Goal: Find specific fact: Find specific fact

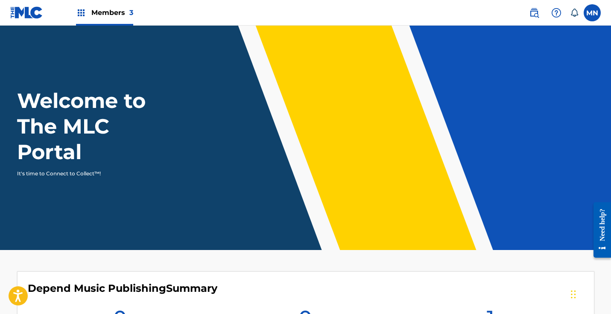
click at [115, 13] on span "Members 3" at bounding box center [112, 13] width 42 height 10
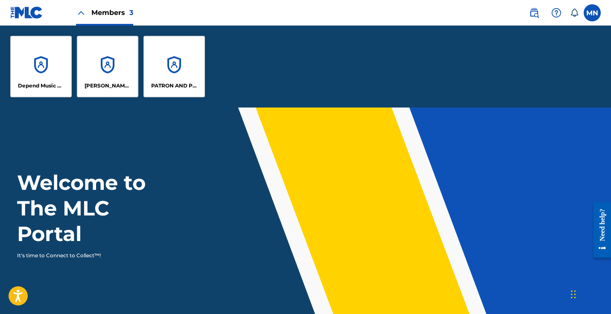
click at [100, 83] on p "[PERSON_NAME] DESIGNEE" at bounding box center [108, 86] width 47 height 8
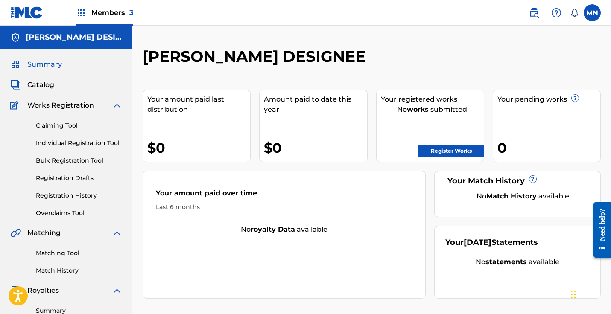
click at [126, 13] on span "Members 3" at bounding box center [112, 13] width 42 height 10
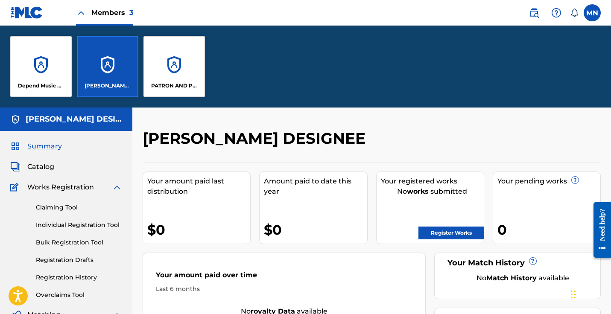
click at [179, 80] on div "PATRON AND PROFIT PUBLISHING" at bounding box center [175, 67] width 62 height 62
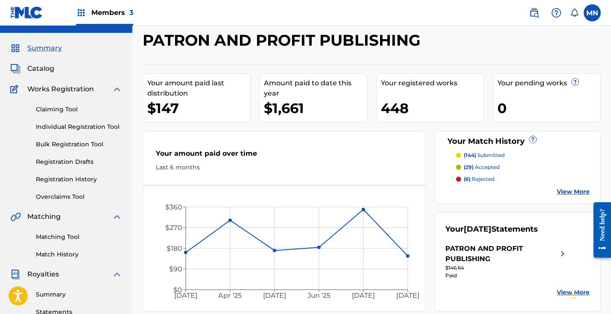
scroll to position [215, 0]
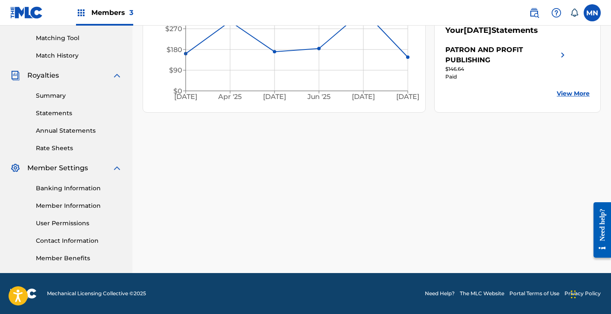
click at [88, 207] on link "Member Information" at bounding box center [79, 206] width 86 height 9
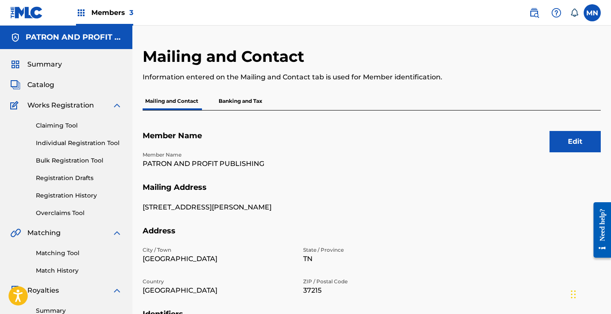
click at [122, 8] on span "Members 3" at bounding box center [112, 13] width 42 height 10
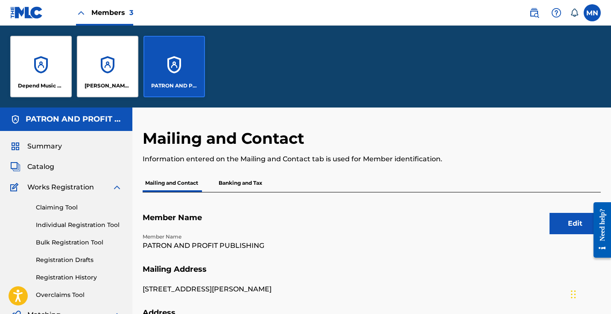
click at [111, 60] on div "[PERSON_NAME] DESIGNEE" at bounding box center [108, 67] width 62 height 62
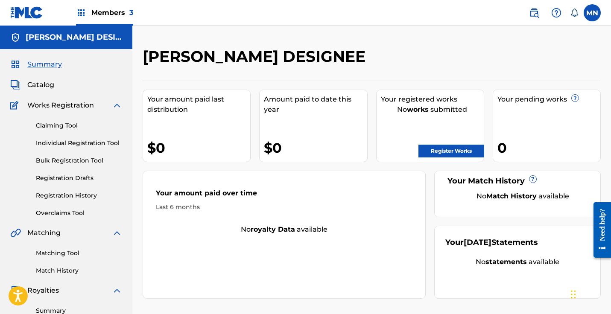
scroll to position [215, 0]
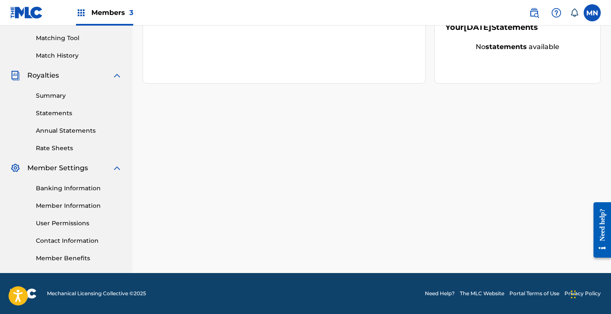
click at [78, 207] on link "Member Information" at bounding box center [79, 206] width 86 height 9
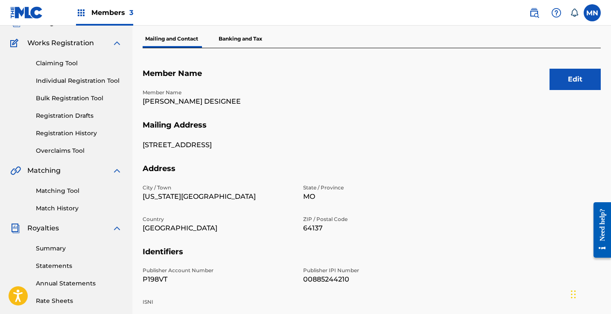
scroll to position [215, 0]
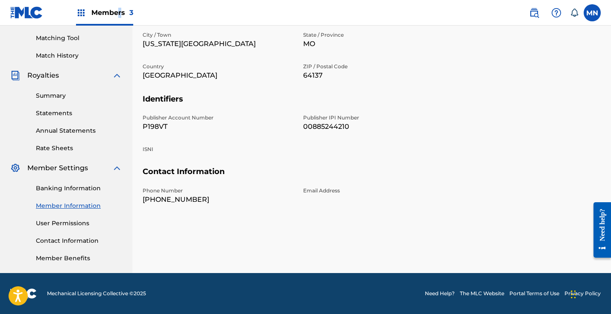
click at [120, 12] on span "Members 3" at bounding box center [112, 13] width 42 height 10
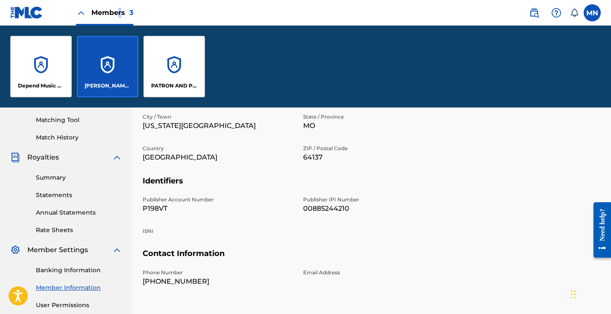
click at [169, 65] on div "PATRON AND PROFIT PUBLISHING" at bounding box center [175, 67] width 62 height 62
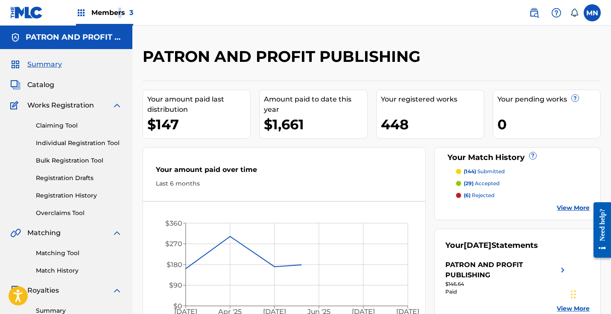
scroll to position [215, 0]
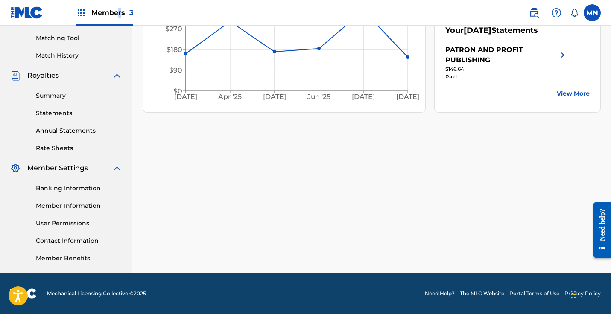
click at [70, 209] on link "Member Information" at bounding box center [79, 206] width 86 height 9
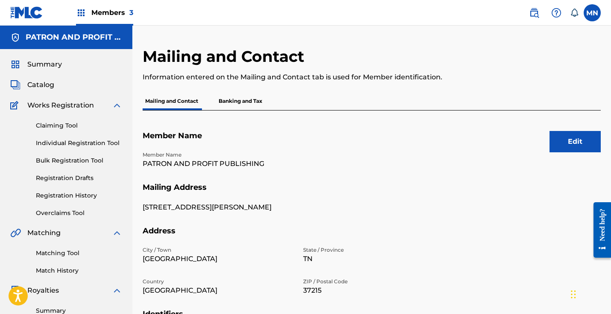
click at [238, 97] on p "Banking and Tax" at bounding box center [240, 101] width 49 height 18
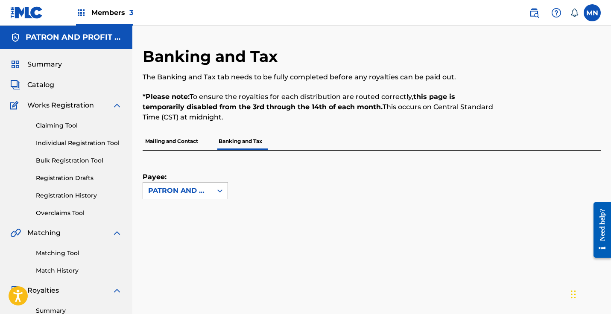
click at [217, 188] on icon at bounding box center [220, 191] width 9 height 9
click at [126, 12] on span "Members 3" at bounding box center [112, 13] width 42 height 10
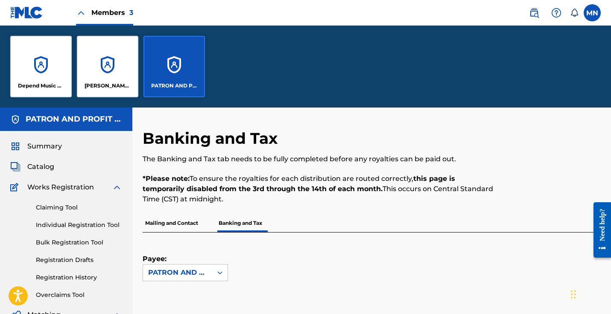
click at [113, 72] on div "[PERSON_NAME] DESIGNEE" at bounding box center [108, 67] width 62 height 62
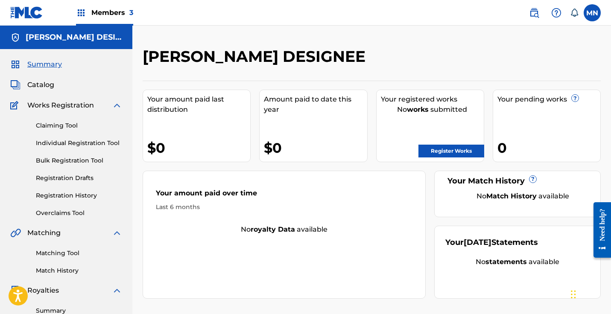
scroll to position [215, 0]
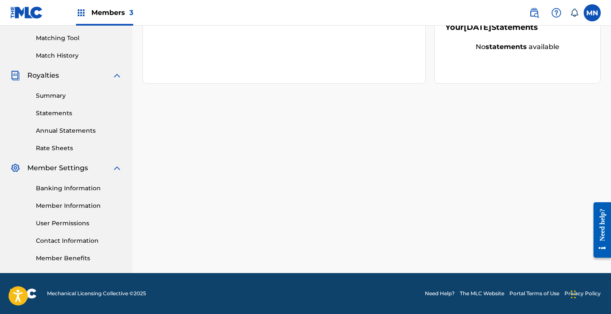
click at [50, 205] on link "Member Information" at bounding box center [79, 206] width 86 height 9
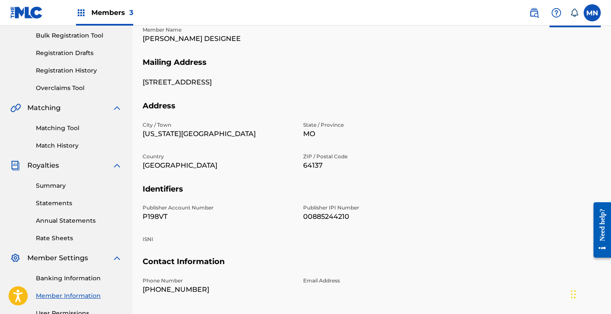
scroll to position [127, 0]
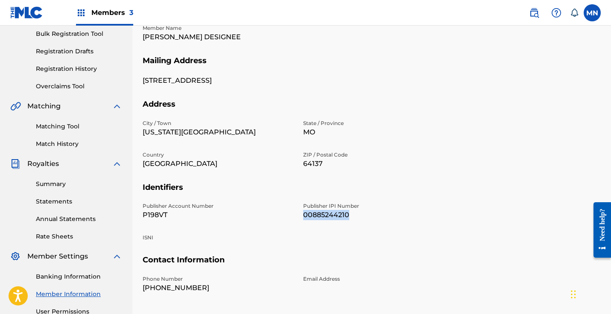
drag, startPoint x: 349, startPoint y: 214, endPoint x: 299, endPoint y: 213, distance: 50.4
click at [300, 213] on div "Publisher Account Number P198VT Publisher IPI Number 00885244210 ISNI" at bounding box center [298, 228] width 311 height 53
copy p "00885244210"
drag, startPoint x: 26, startPoint y: 248, endPoint x: 341, endPoint y: 223, distance: 315.8
click at [338, 225] on div "Publisher Account Number P198VT Publisher IPI Number 00885244210 ISNI" at bounding box center [298, 228] width 311 height 53
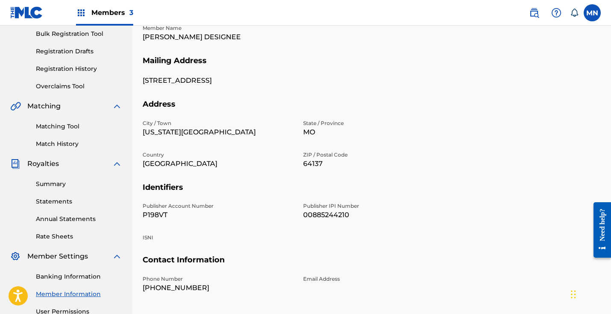
click at [338, 231] on div "Publisher Account Number P198VT Publisher IPI Number 00885244210 ISNI" at bounding box center [298, 228] width 311 height 53
click at [168, 214] on p "P198VT" at bounding box center [218, 215] width 150 height 10
drag, startPoint x: 167, startPoint y: 213, endPoint x: 141, endPoint y: 214, distance: 26.9
click at [141, 214] on div "Mailing and Contact Information entered on the Mailing and Contact tab is used …" at bounding box center [371, 141] width 479 height 442
click at [322, 224] on div "Publisher Account Number P198VT Publisher IPI Number 00885244210 ISNI" at bounding box center [298, 228] width 311 height 53
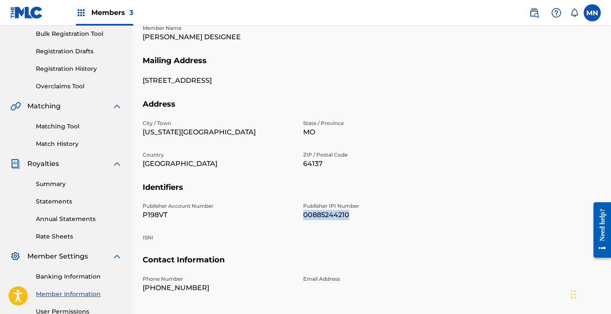
drag, startPoint x: 348, startPoint y: 214, endPoint x: 304, endPoint y: 216, distance: 44.5
click at [304, 216] on p "00885244210" at bounding box center [378, 215] width 150 height 10
copy p "00885244210"
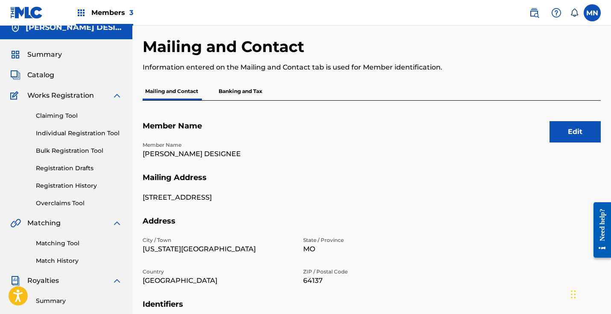
scroll to position [12, 0]
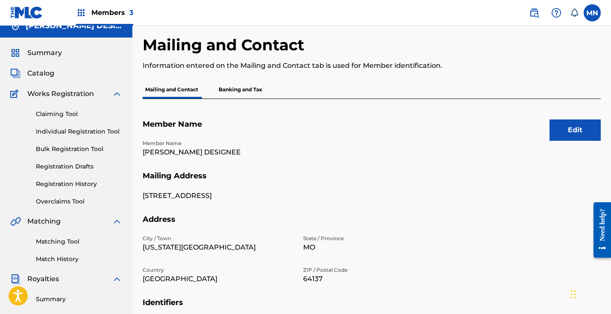
click at [252, 89] on p "Banking and Tax" at bounding box center [240, 90] width 49 height 18
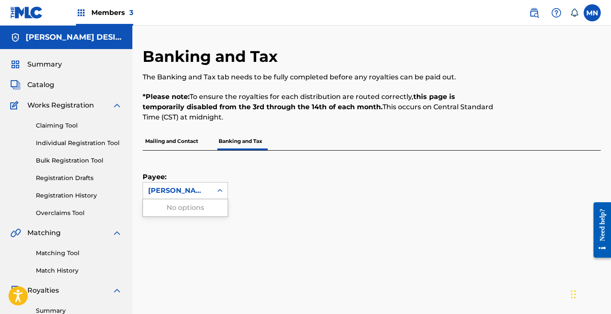
click at [219, 194] on icon at bounding box center [220, 191] width 9 height 9
click at [183, 188] on div "[PERSON_NAME] DESIGNEE" at bounding box center [177, 191] width 59 height 10
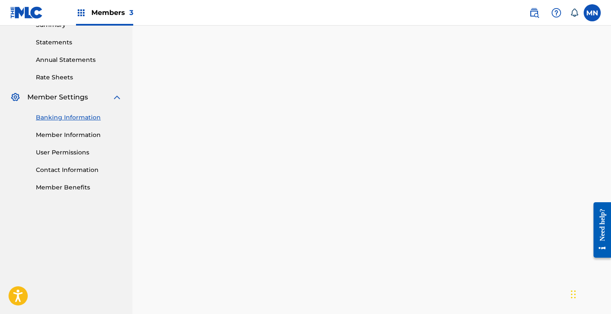
scroll to position [129, 0]
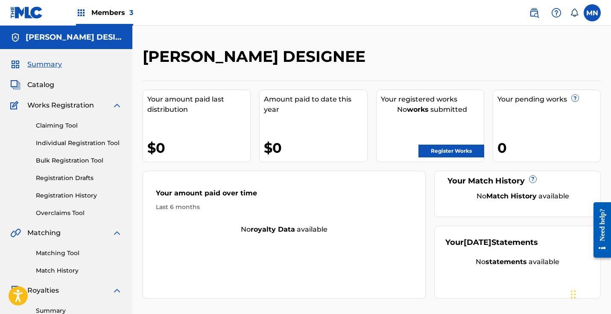
click at [131, 13] on span "3" at bounding box center [131, 13] width 4 height 8
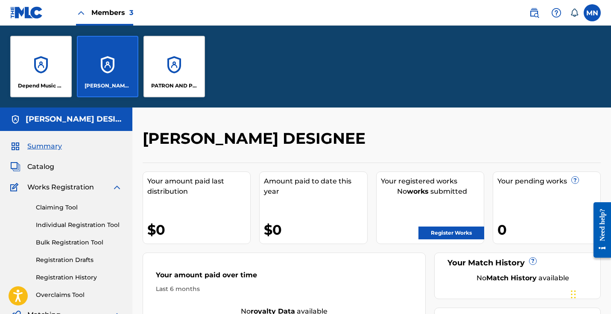
drag, startPoint x: 108, startPoint y: 71, endPoint x: 120, endPoint y: 78, distance: 13.2
click at [108, 71] on div "[PERSON_NAME] DESIGNEE" at bounding box center [108, 67] width 62 height 62
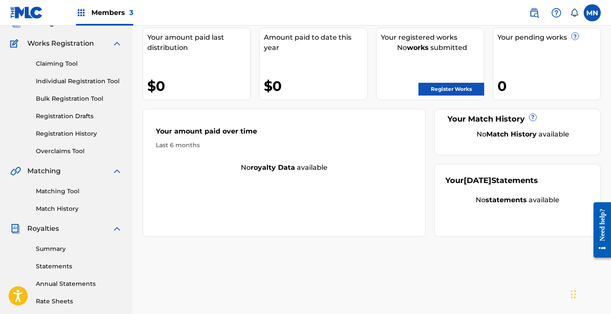
scroll to position [215, 0]
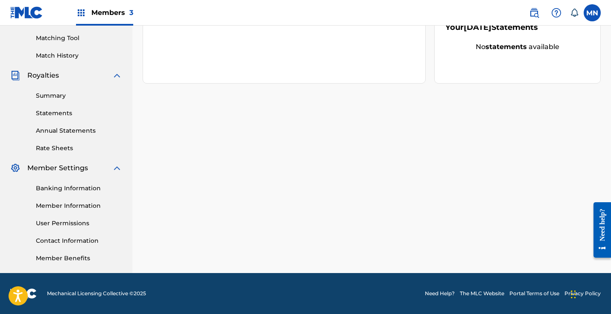
click at [76, 190] on link "Banking Information" at bounding box center [79, 188] width 86 height 9
